Goal: Communication & Community: Answer question/provide support

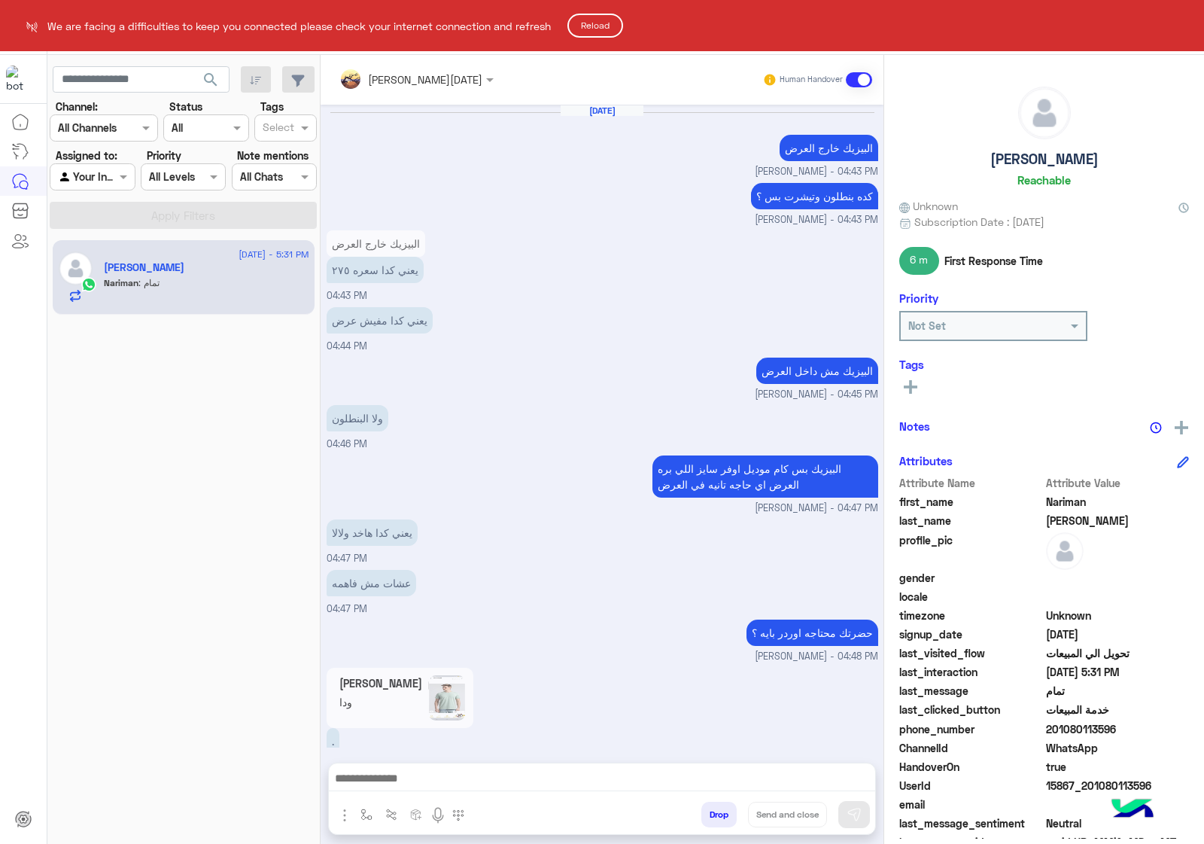
scroll to position [1514, 0]
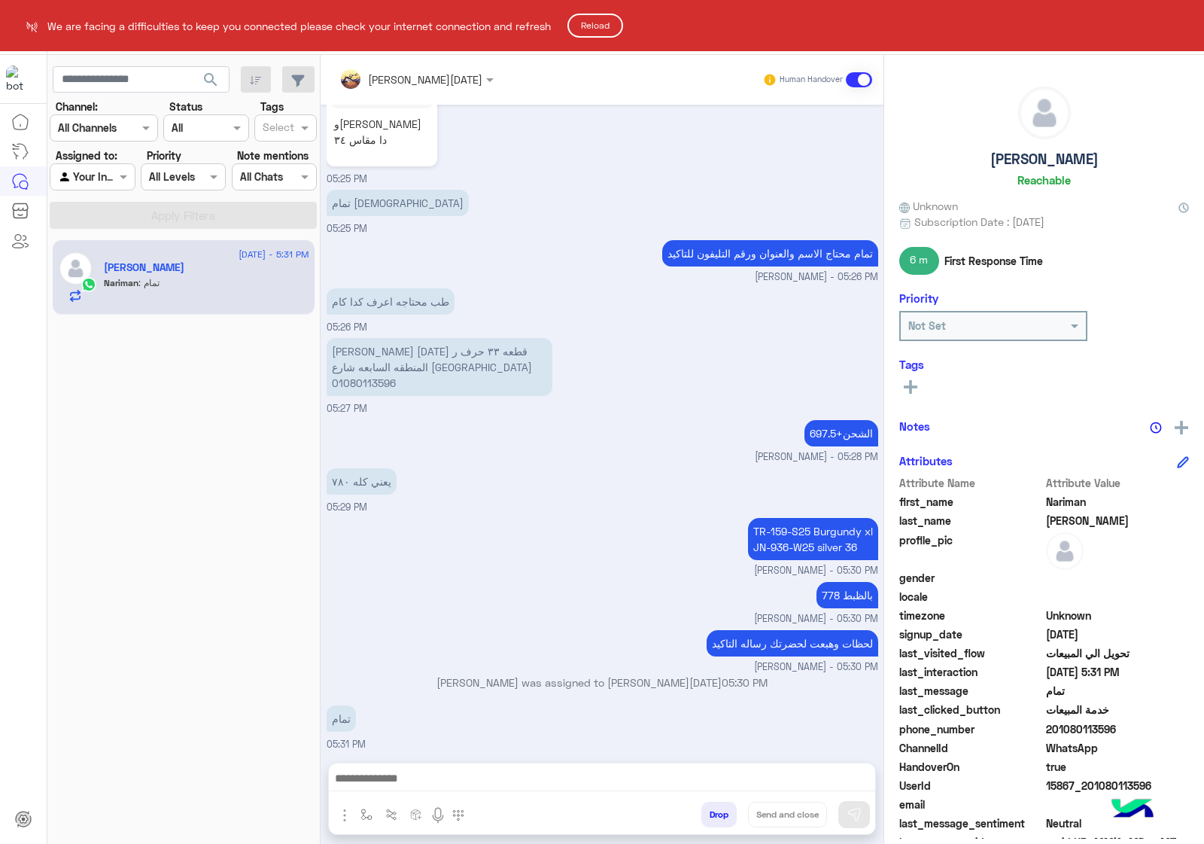
click at [597, 26] on button "Reload" at bounding box center [596, 26] width 56 height 24
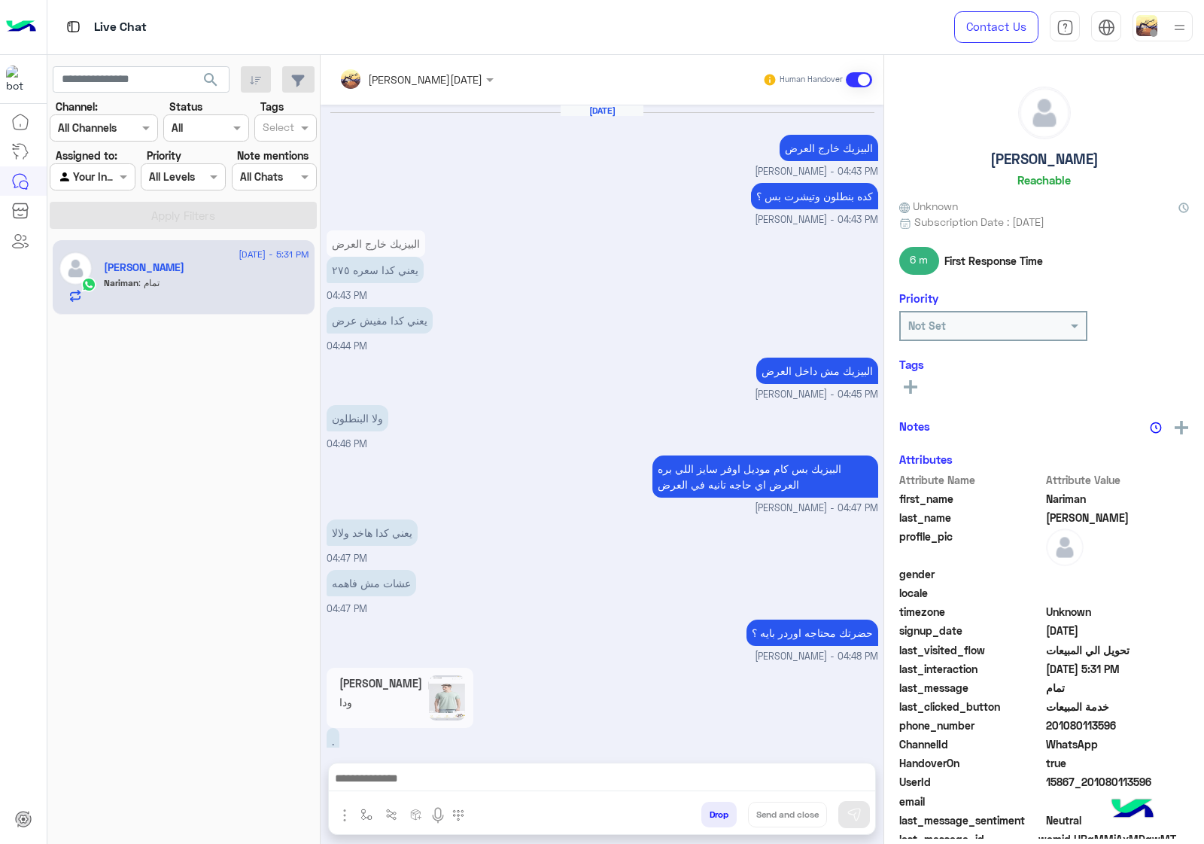
scroll to position [1514, 0]
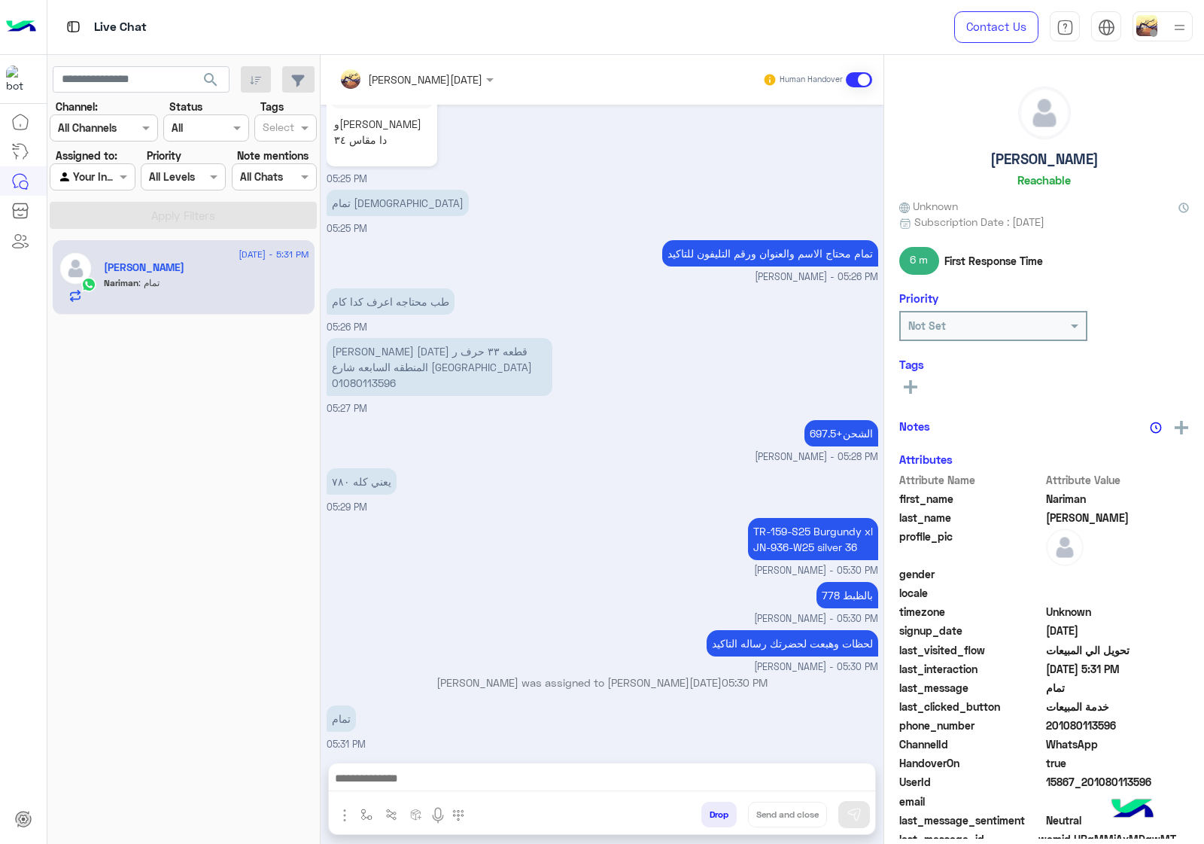
click at [1099, 781] on span "15867_201080113596" at bounding box center [1118, 782] width 144 height 16
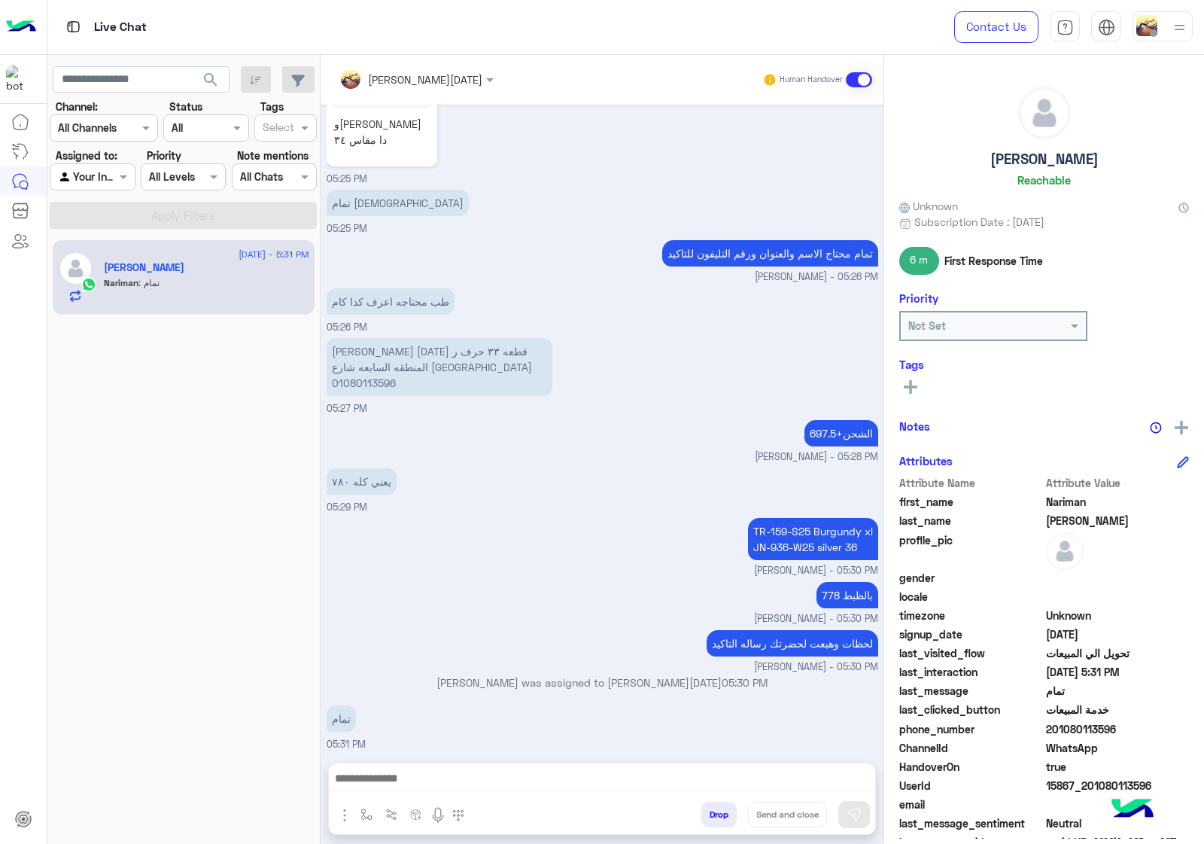
click at [1099, 781] on span "15867_201080113596" at bounding box center [1118, 786] width 144 height 16
copy span "15867_201080113596"
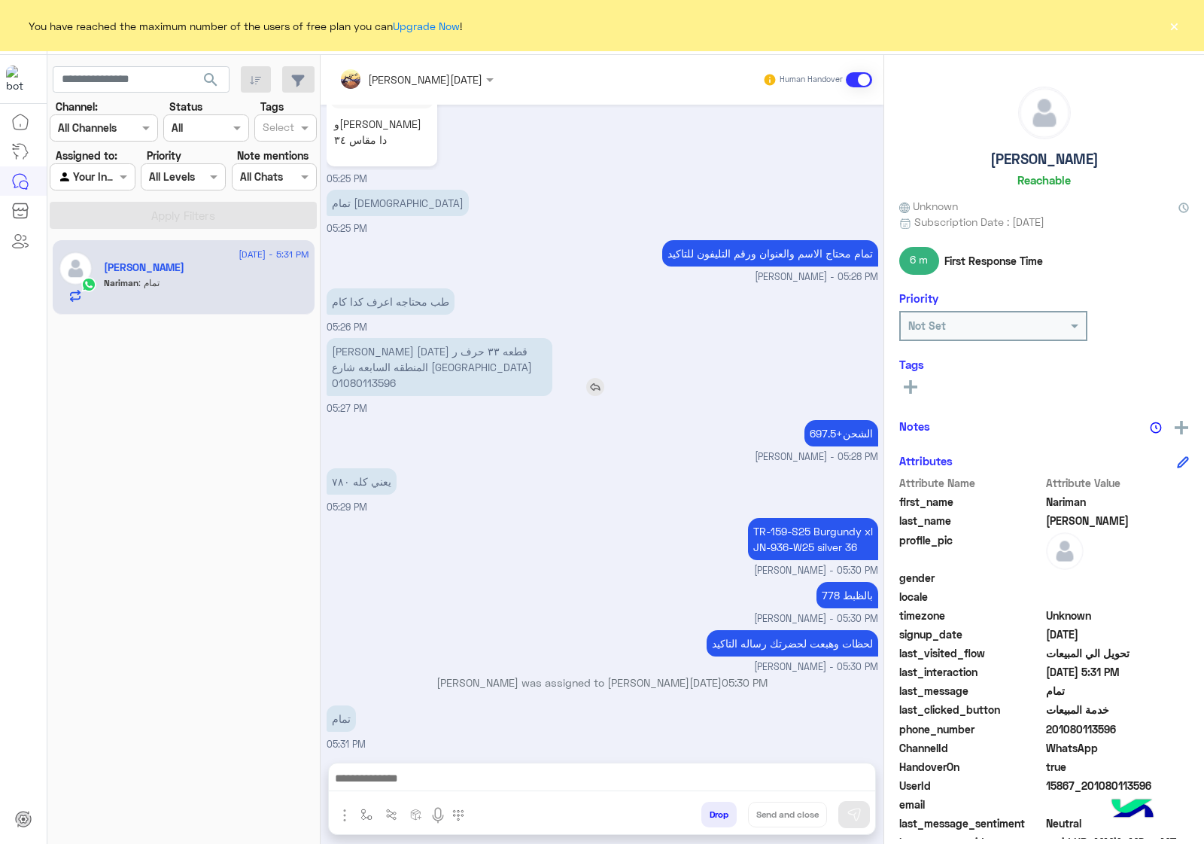
click at [379, 384] on p "[PERSON_NAME] [DATE] قطعه ٣٣ حرف ر المنطقه السابعه شارع [GEOGRAPHIC_DATA] 01080…" at bounding box center [440, 367] width 226 height 58
copy p "01080113596"
drag, startPoint x: 476, startPoint y: 344, endPoint x: 556, endPoint y: 352, distance: 80.1
click at [556, 352] on div "[PERSON_NAME] [DATE] قطعه ٣٣ حرف ر المنطقه السابعه شارع [GEOGRAPHIC_DATA] 01080…" at bounding box center [483, 367] width 312 height 58
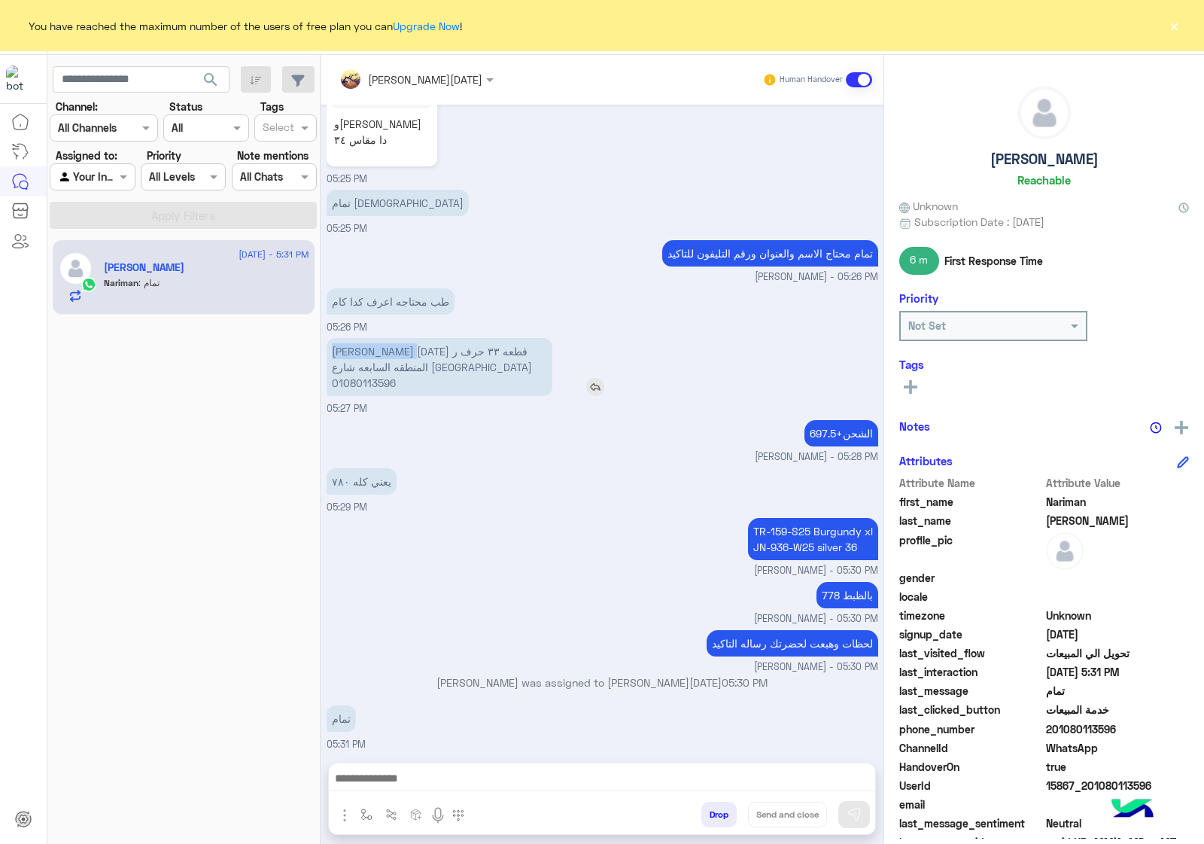
copy p "ناريمان محمود"
click at [360, 373] on p "[PERSON_NAME] [DATE] قطعه ٣٣ حرف ر المنطقه السابعه شارع [GEOGRAPHIC_DATA] 01080…" at bounding box center [440, 367] width 226 height 58
copy p "01080113596"
click at [792, 528] on p "TR-159-S25 Burgundy xl JN-936-W25 silver 36" at bounding box center [813, 539] width 130 height 42
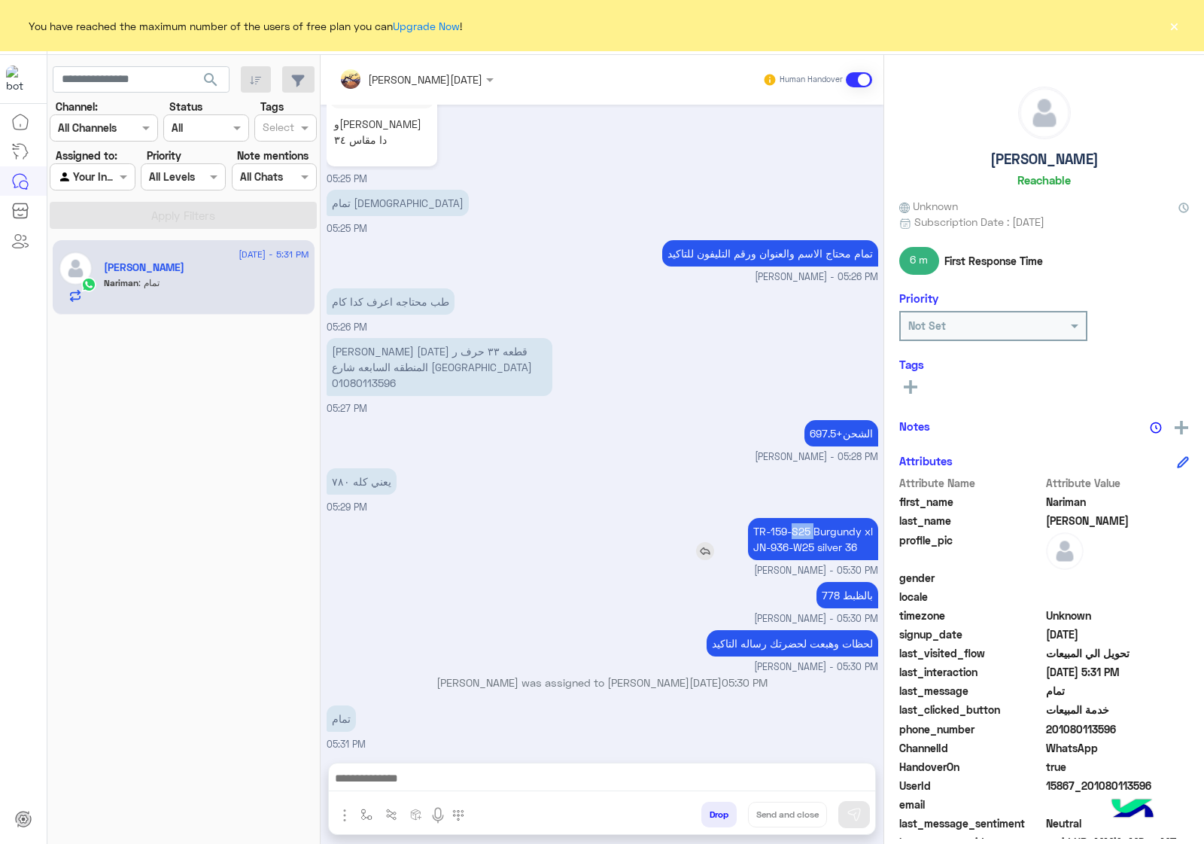
click at [792, 528] on p "TR-159-S25 Burgundy xl JN-936-W25 silver 36" at bounding box center [813, 539] width 130 height 42
copy p "TR-159-S25 Burgundy xl"
click at [832, 543] on p "TR-159-S25 Burgundy xl JN-936-W25 silver 36" at bounding box center [813, 539] width 130 height 42
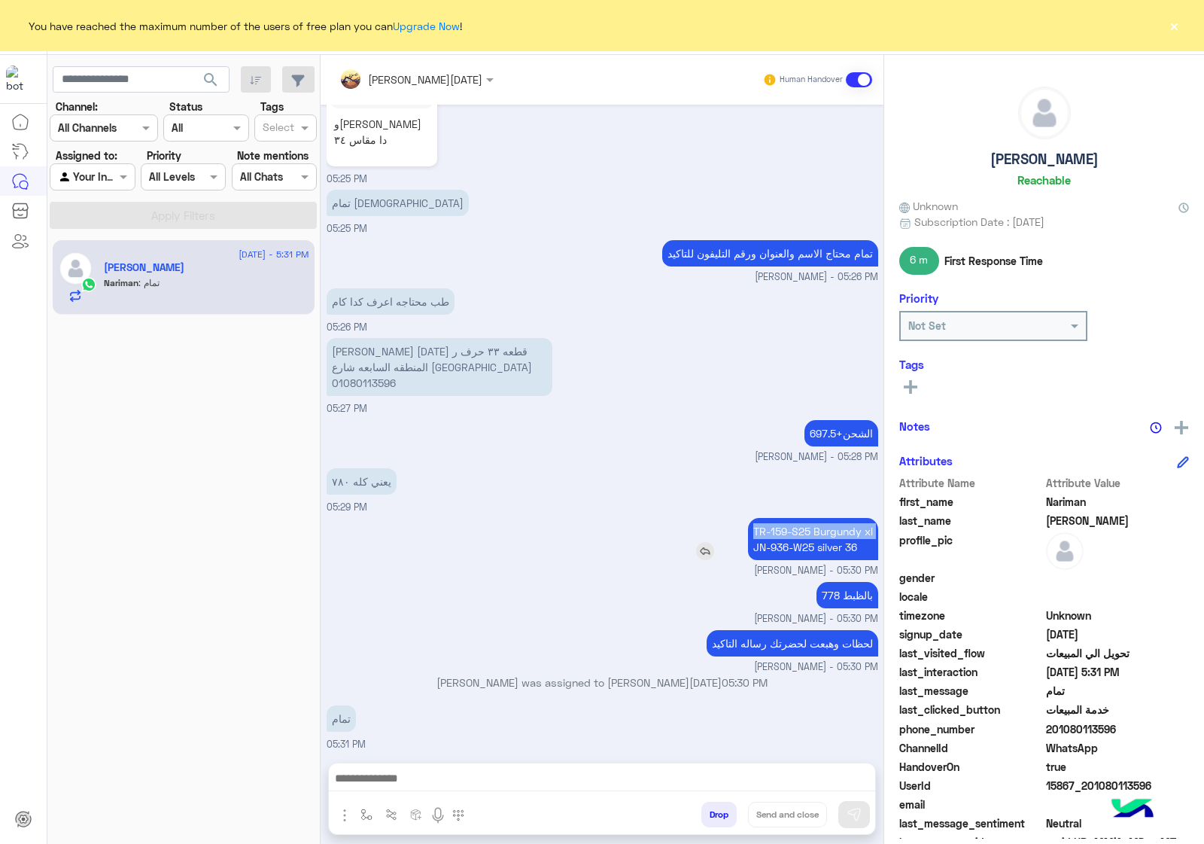
click at [832, 543] on p "TR-159-S25 Burgundy xl JN-936-W25 silver 36" at bounding box center [813, 539] width 130 height 42
copy app-msgs-text "TR-159-S25 Burgundy xl"
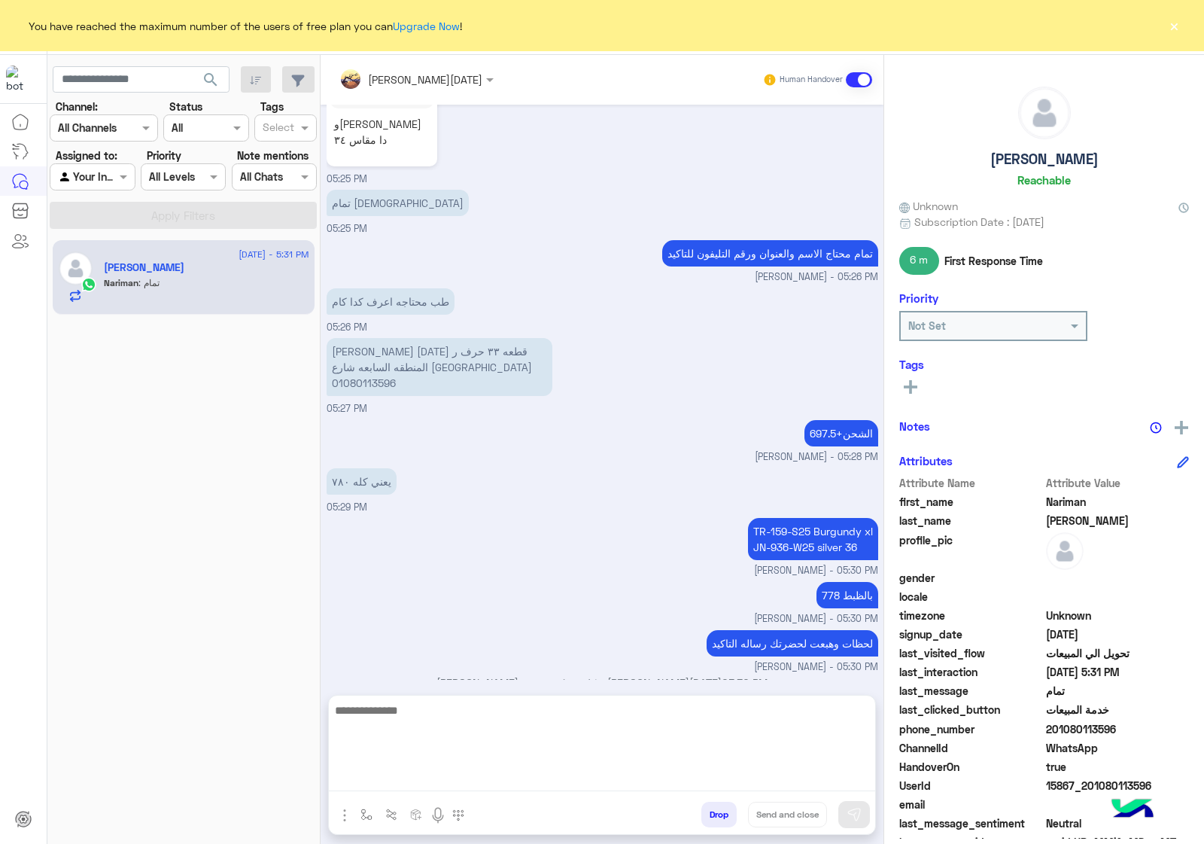
click at [608, 768] on textarea at bounding box center [602, 746] width 547 height 90
paste textarea "**********"
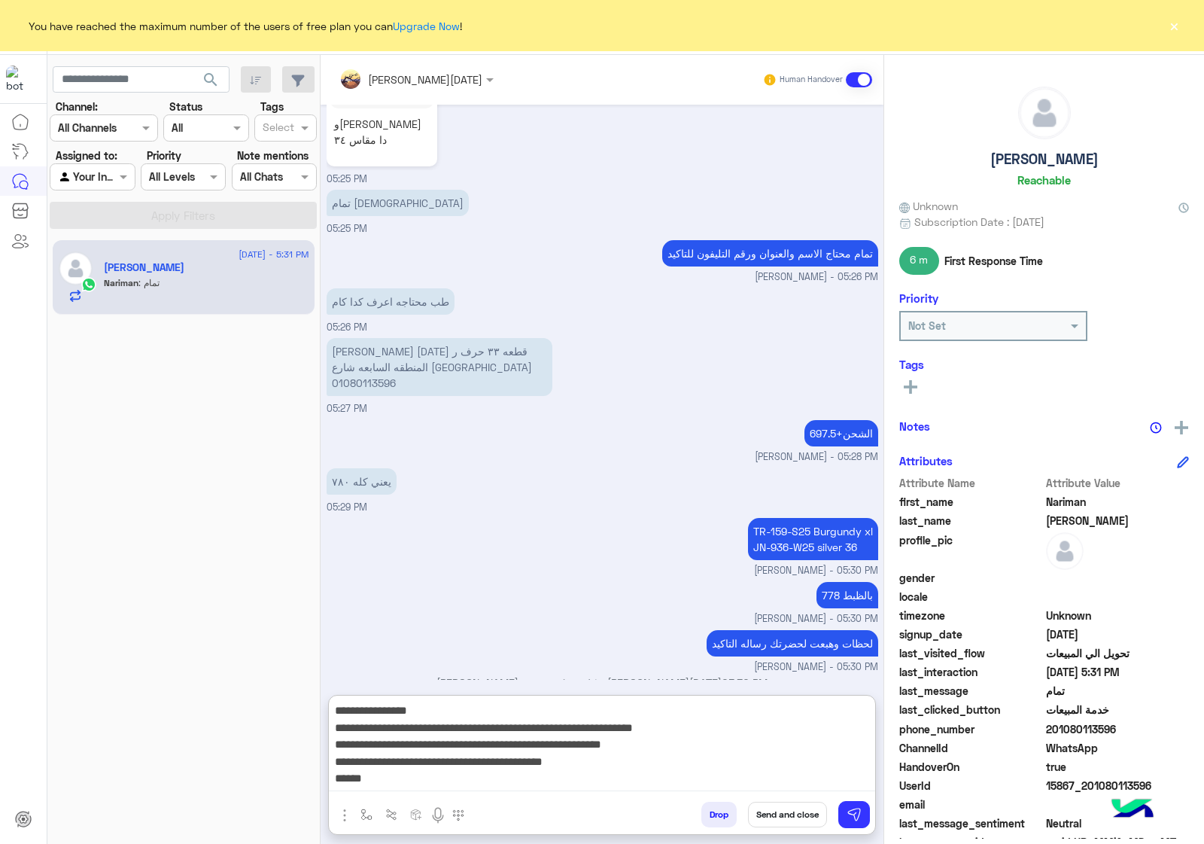
scroll to position [98, 0]
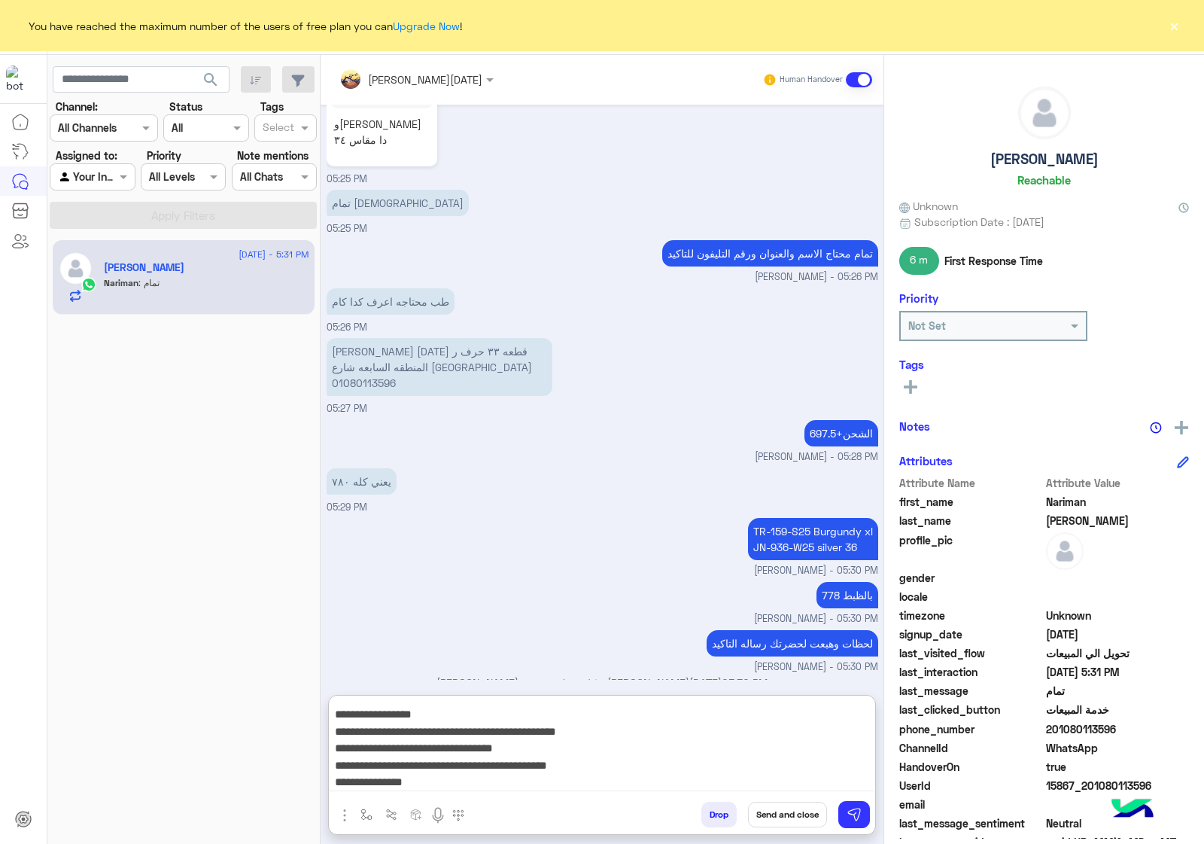
click at [747, 717] on textarea "**********" at bounding box center [602, 746] width 546 height 90
paste textarea "**********"
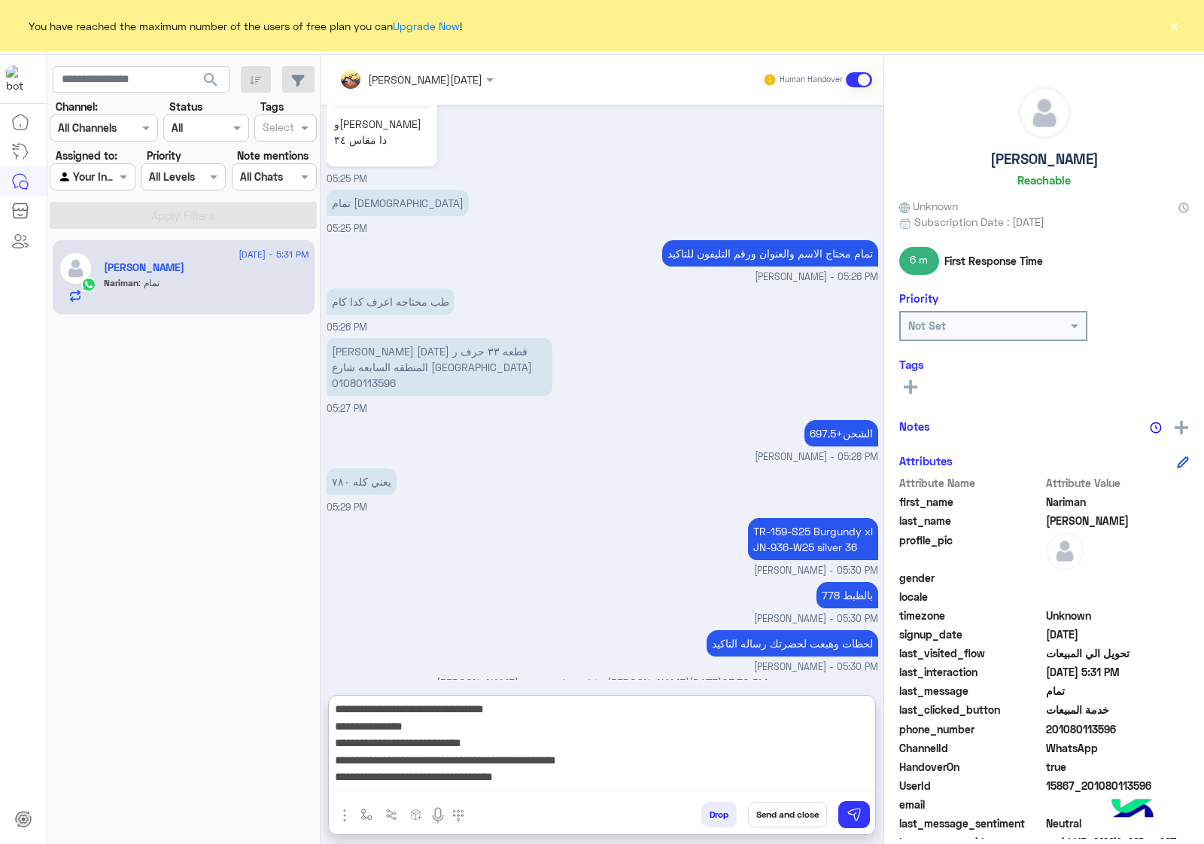
type textarea "**********"
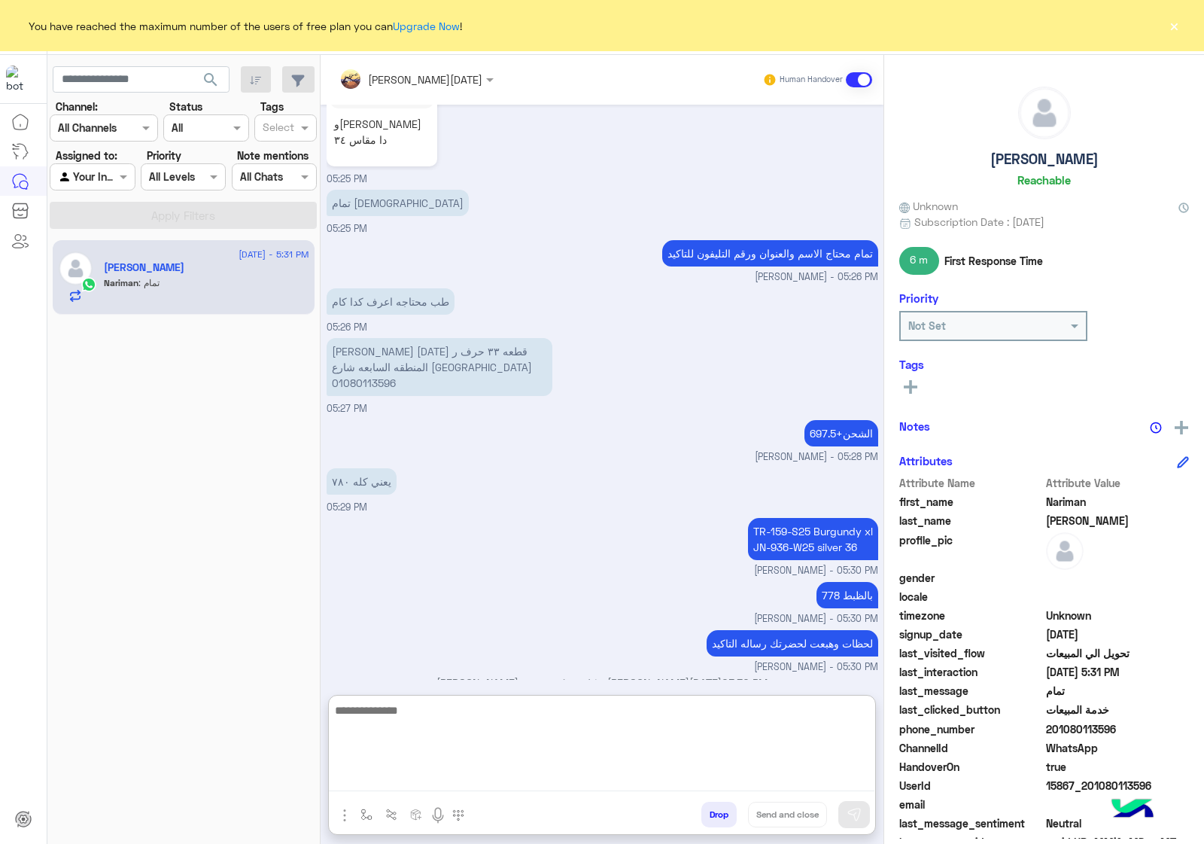
scroll to position [1850, 0]
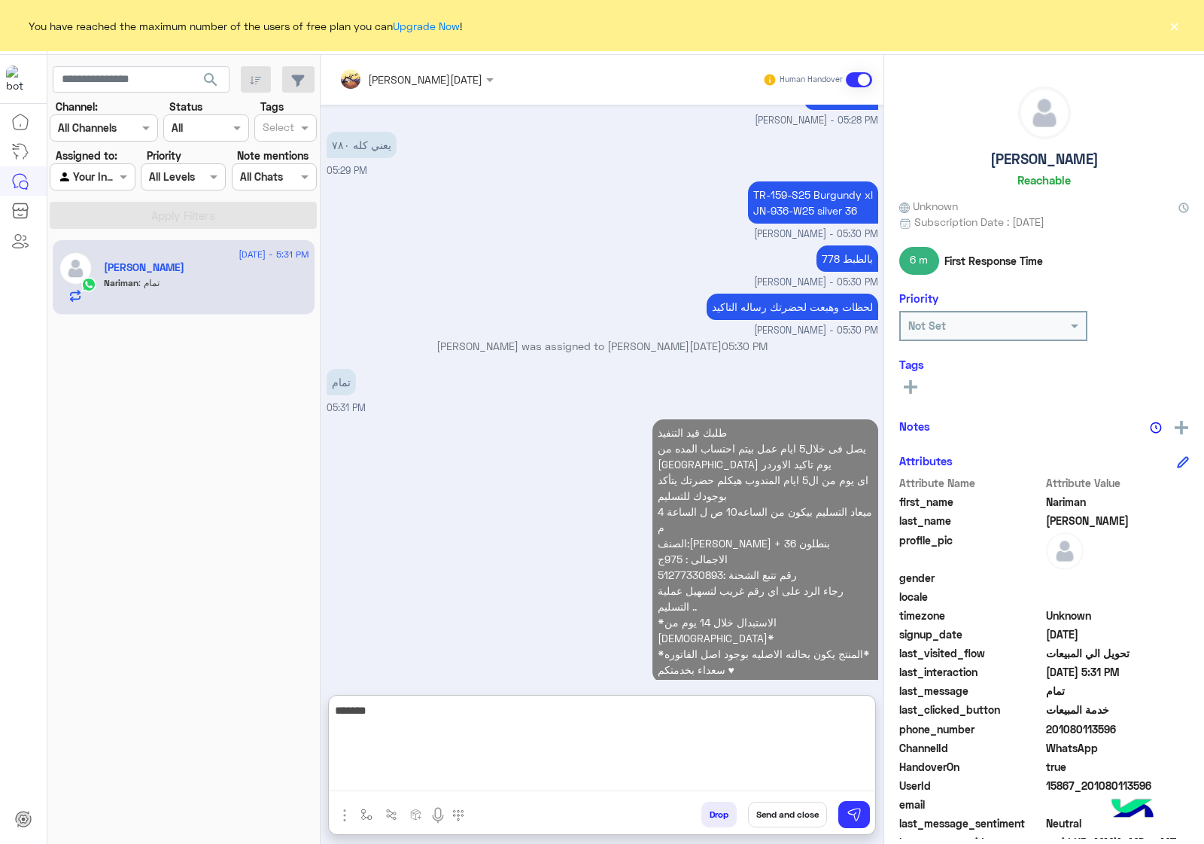
type textarea "********"
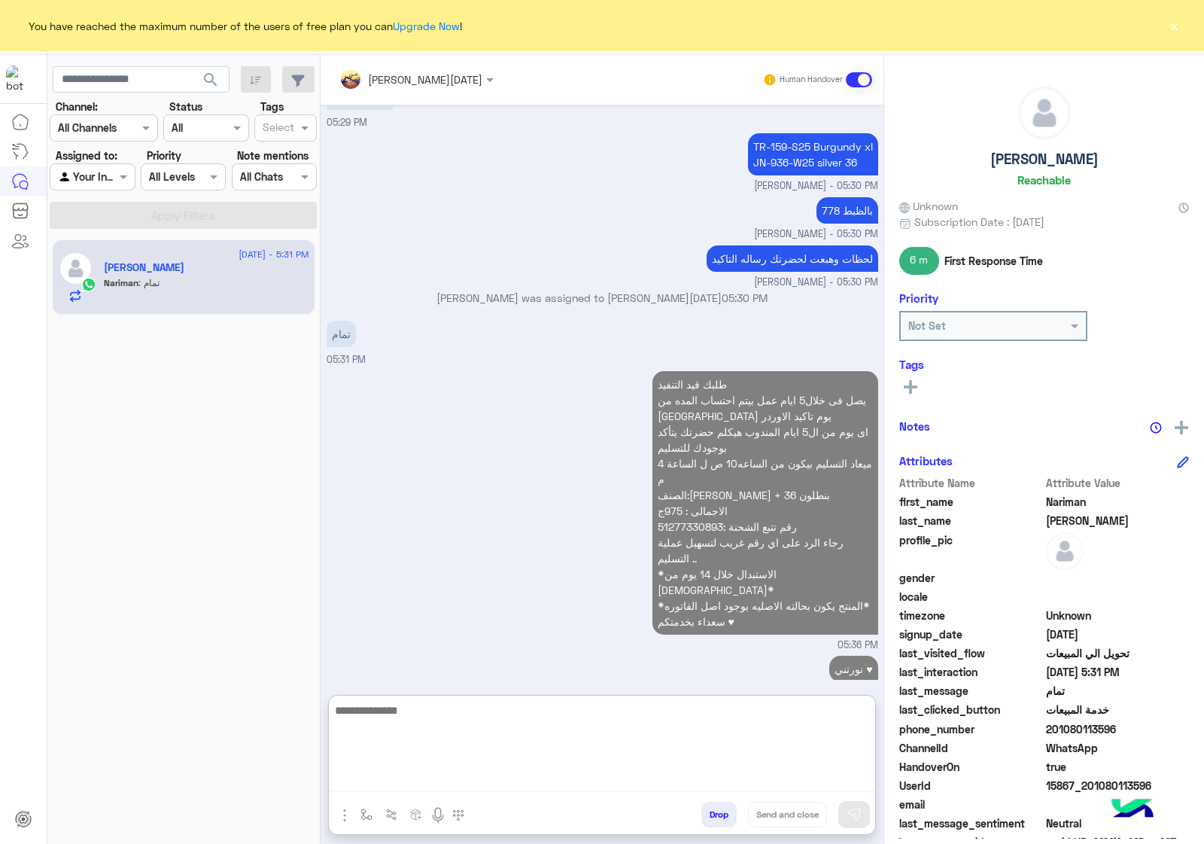
scroll to position [1926, 0]
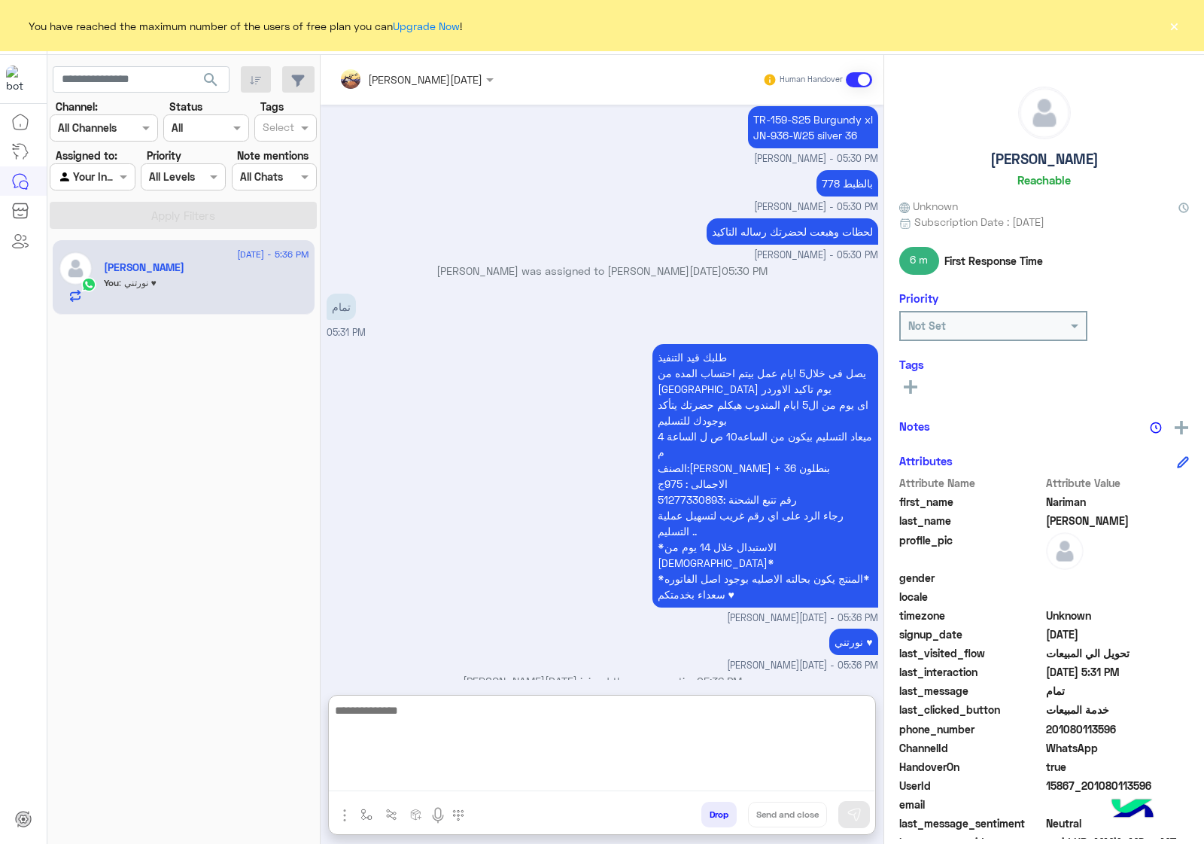
click at [719, 811] on button "Drop" at bounding box center [719, 815] width 35 height 26
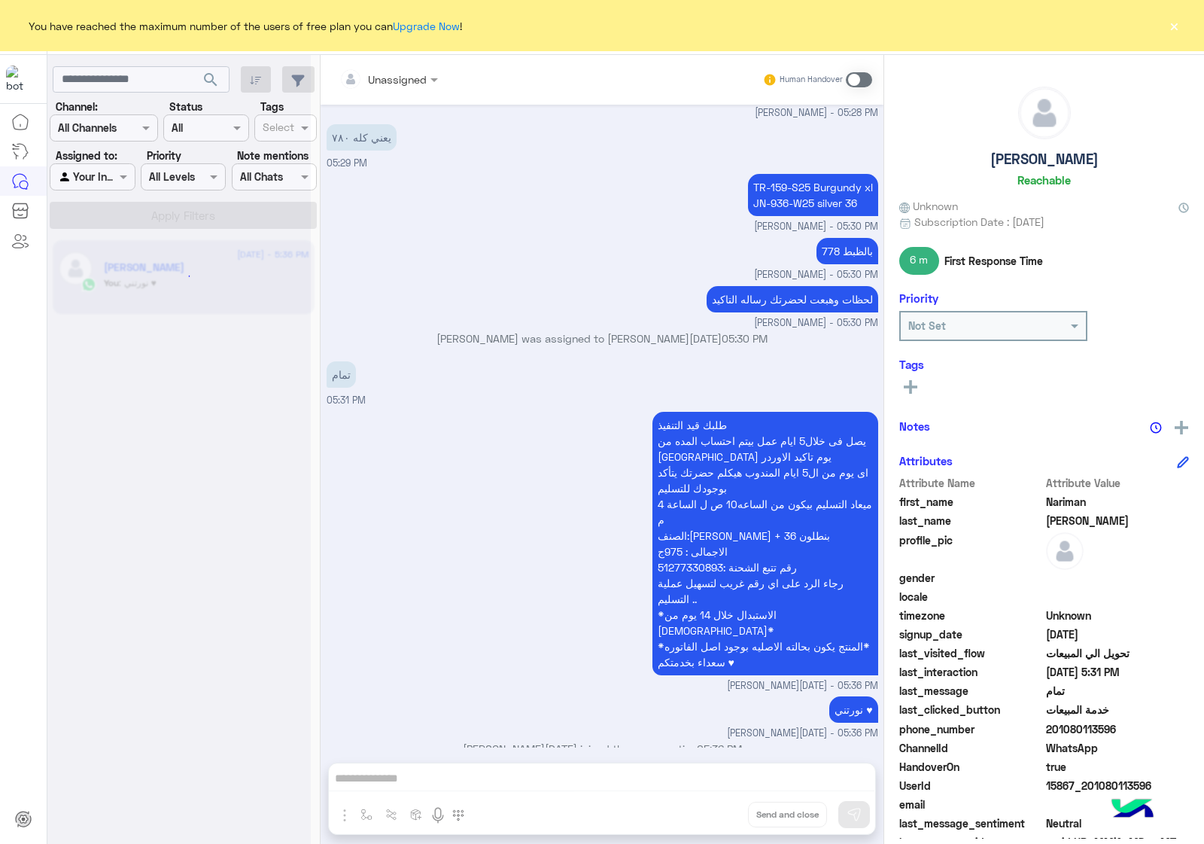
scroll to position [1886, 0]
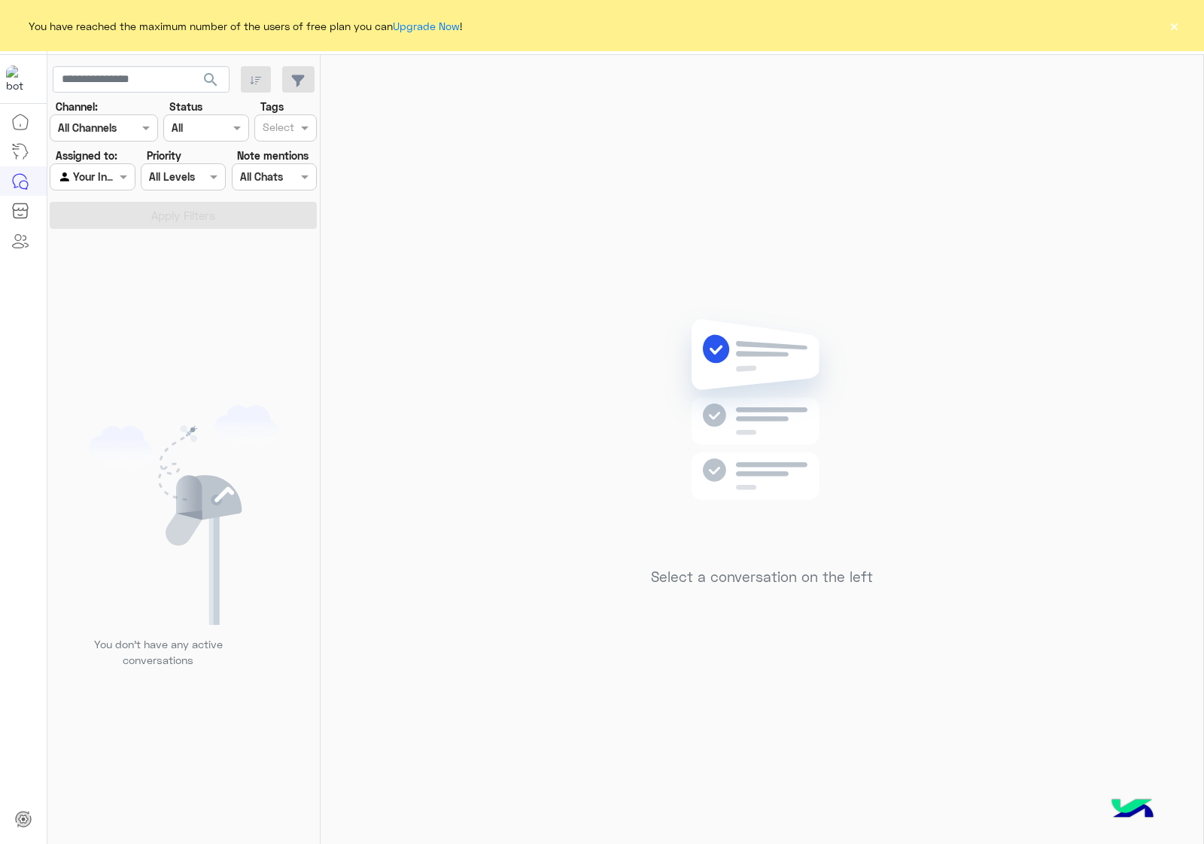
click at [1175, 26] on button "×" at bounding box center [1174, 25] width 15 height 15
